Goal: Information Seeking & Learning: Learn about a topic

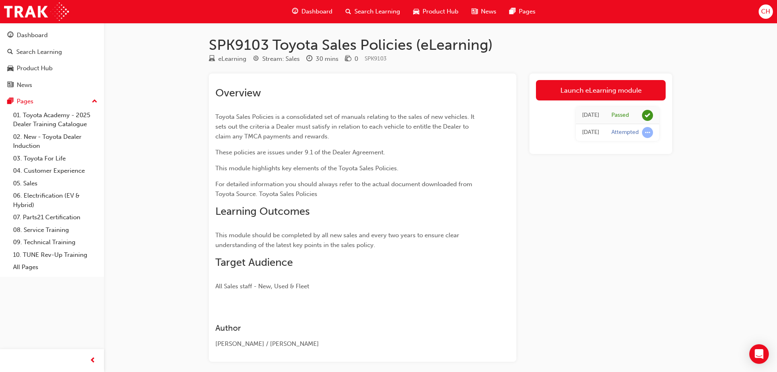
scroll to position [36, 0]
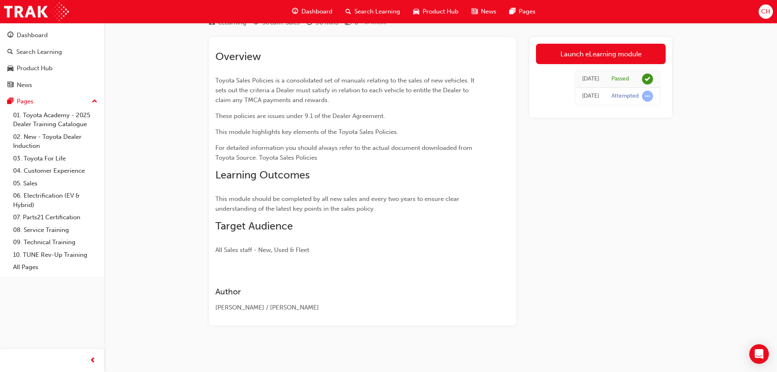
click at [346, 9] on span "search-icon" at bounding box center [349, 12] width 6 height 10
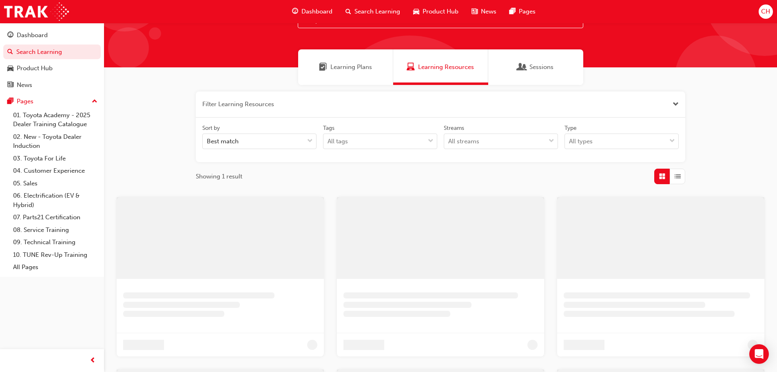
click at [321, 9] on span "Dashboard" at bounding box center [316, 11] width 31 height 9
